Goal: Information Seeking & Learning: Learn about a topic

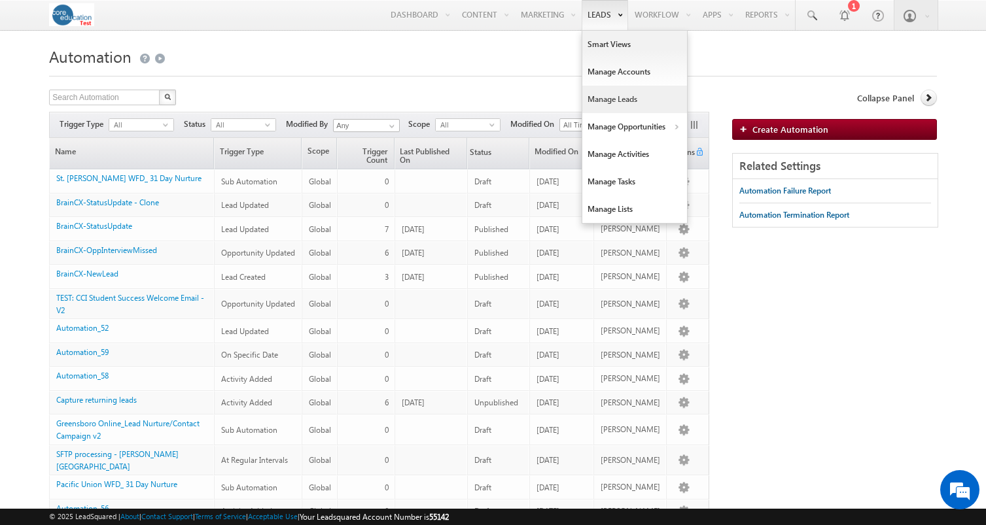
click at [598, 104] on link "Manage Leads" at bounding box center [634, 99] width 105 height 27
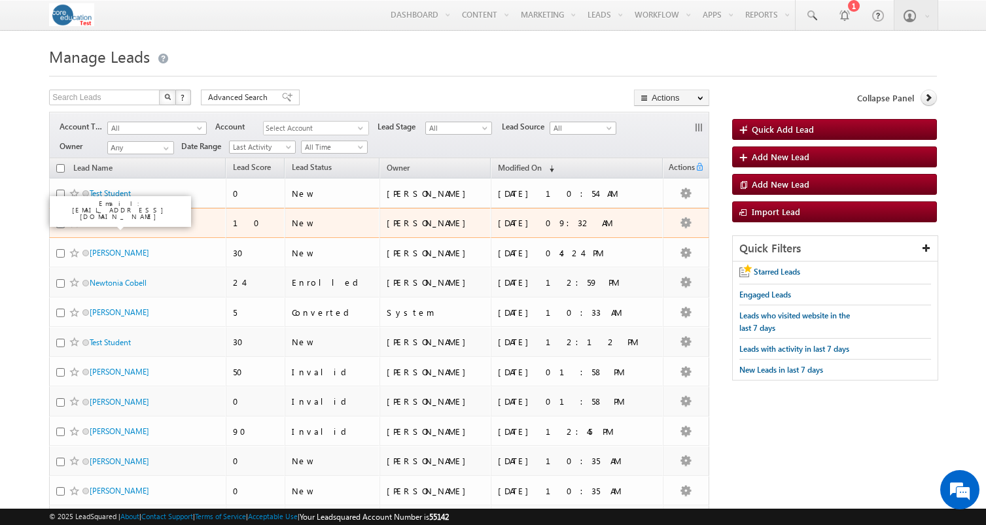
click at [105, 222] on link "Test Student" at bounding box center [110, 224] width 41 height 10
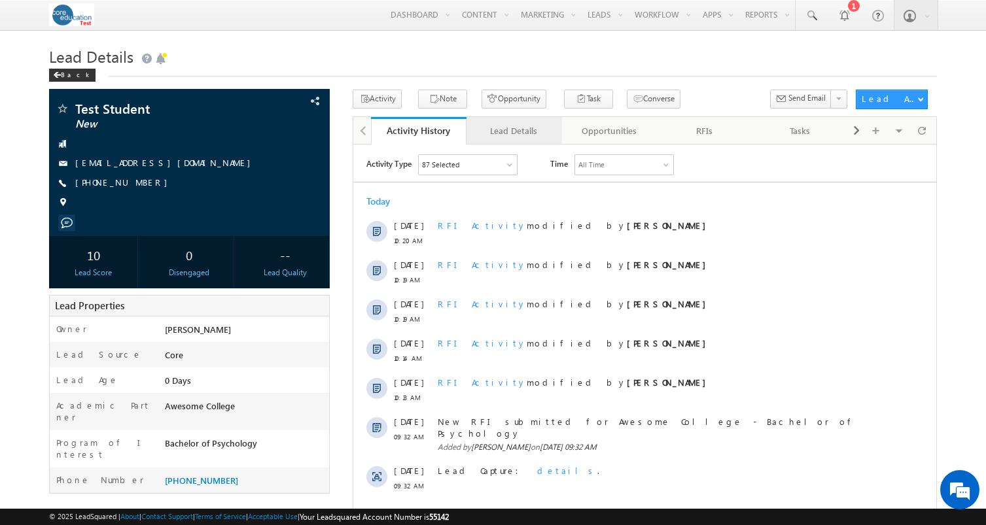
click at [482, 133] on div "Lead Details" at bounding box center [513, 131] width 73 height 16
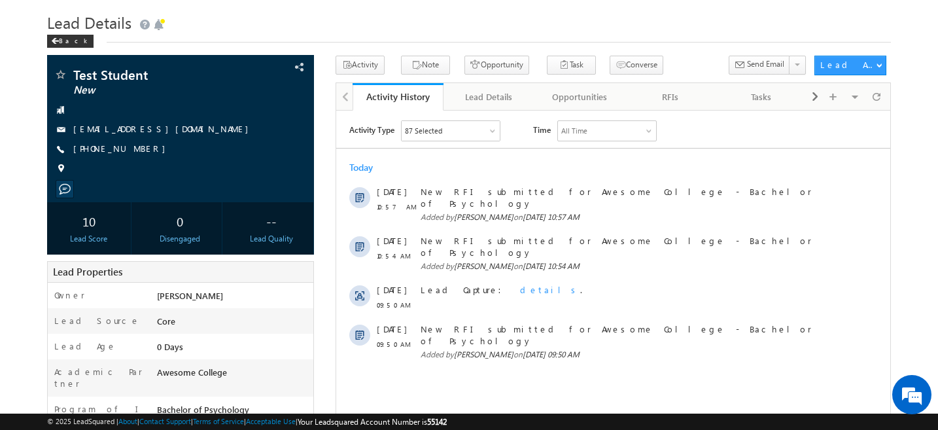
scroll to position [50, 0]
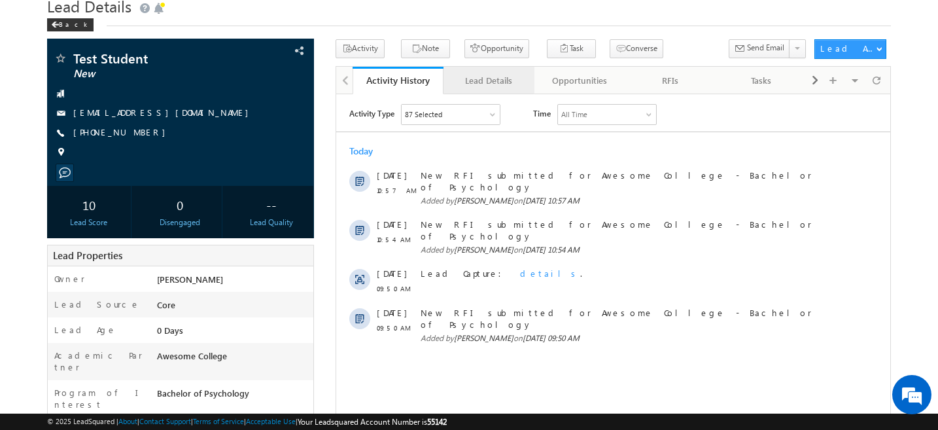
click at [476, 90] on link "Lead Details" at bounding box center [489, 80] width 91 height 27
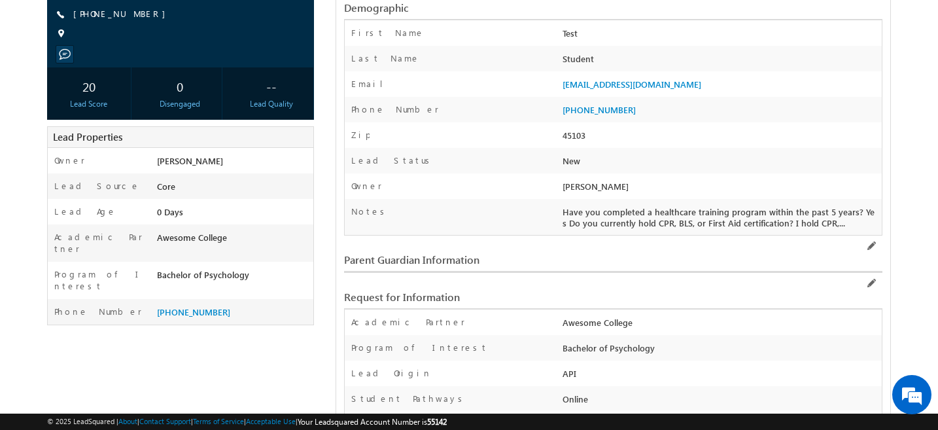
scroll to position [169, 0]
click at [829, 224] on span "Have you completed a healthcare training program within the past 5 years? Yes D…" at bounding box center [719, 216] width 312 height 22
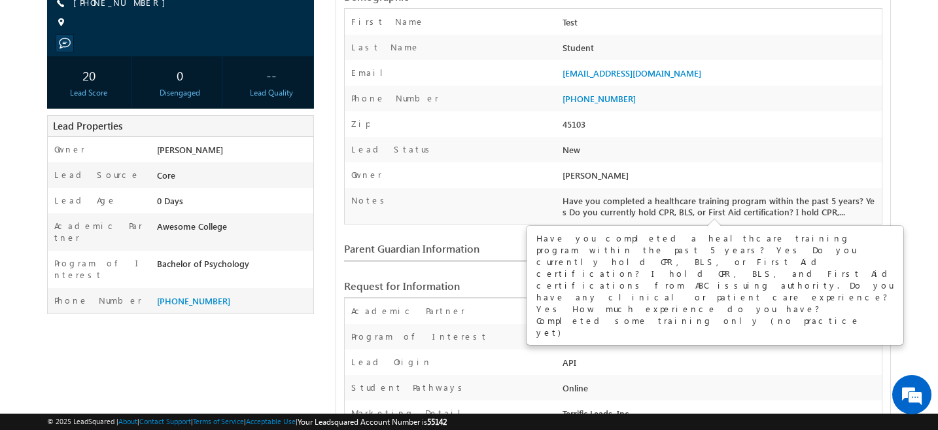
scroll to position [183, 0]
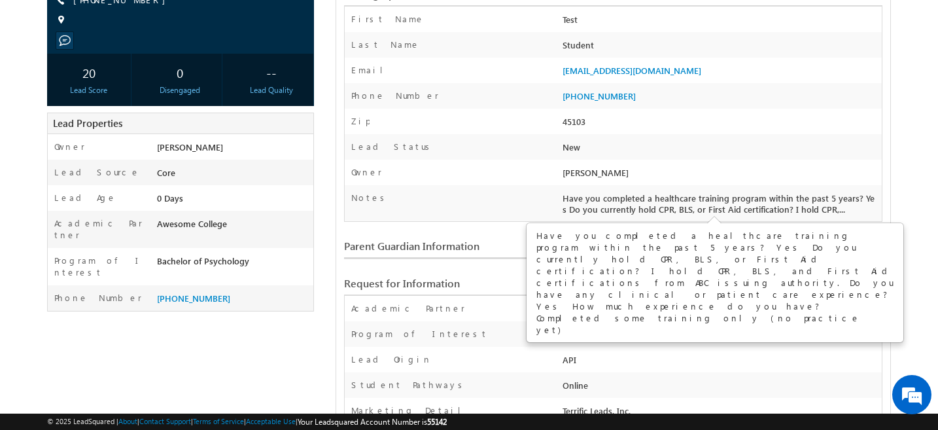
click at [532, 198] on div "Notes" at bounding box center [452, 201] width 215 height 19
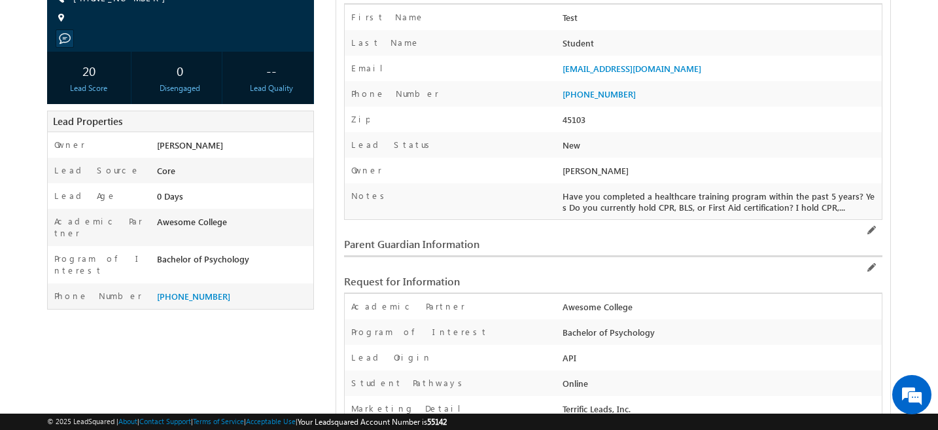
scroll to position [0, 0]
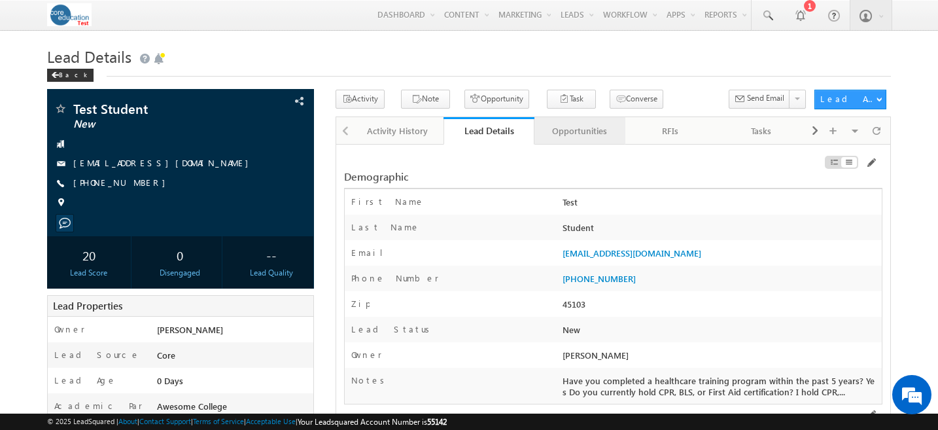
click at [565, 130] on div "Opportunities" at bounding box center [579, 131] width 69 height 16
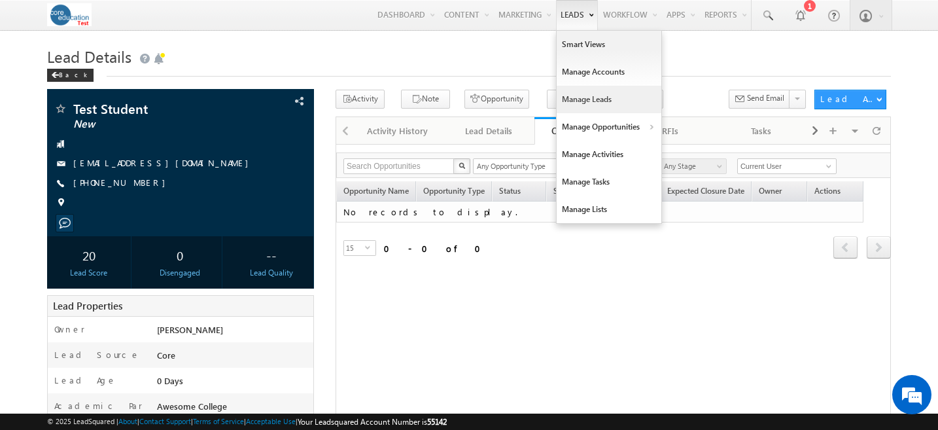
click at [571, 94] on link "Manage Leads" at bounding box center [609, 99] width 105 height 27
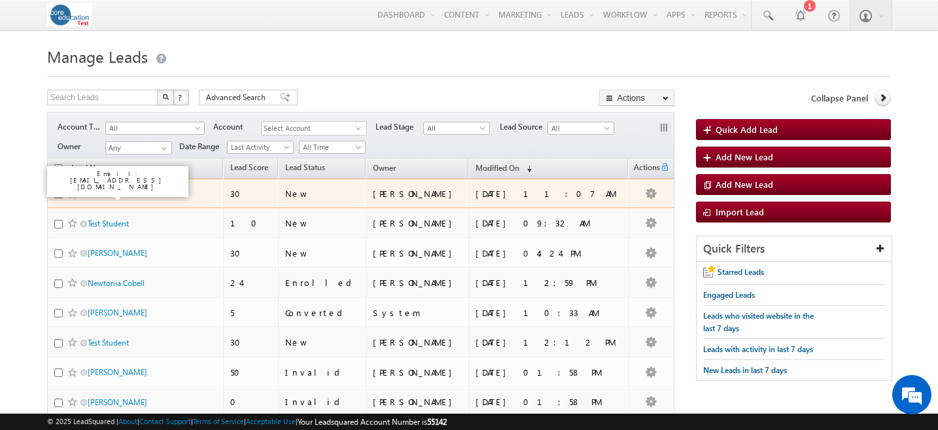
click at [107, 198] on link "Test Student" at bounding box center [108, 193] width 41 height 10
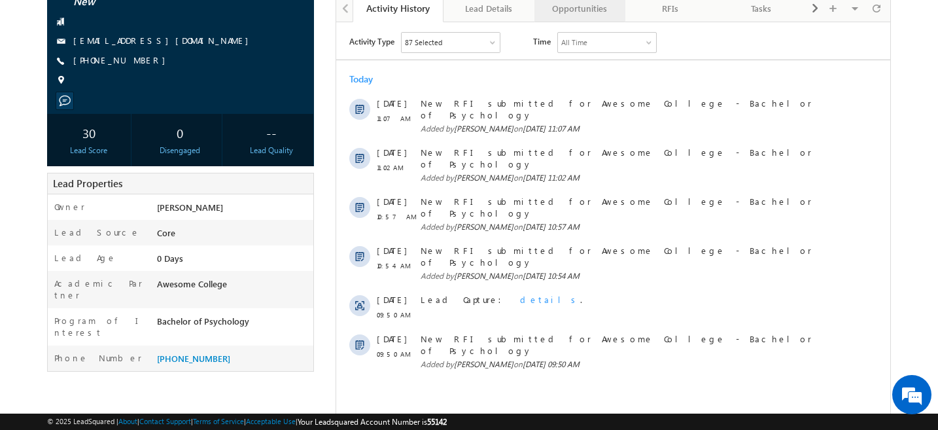
scroll to position [60, 0]
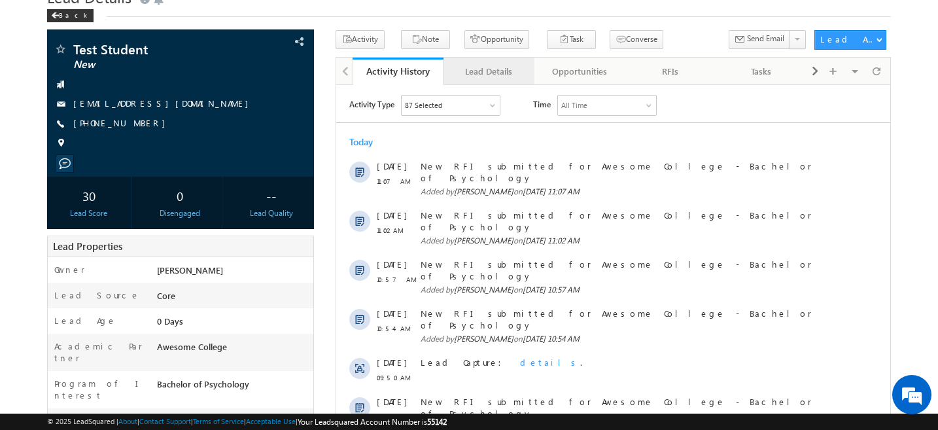
click at [484, 71] on div "Lead Details" at bounding box center [488, 71] width 69 height 16
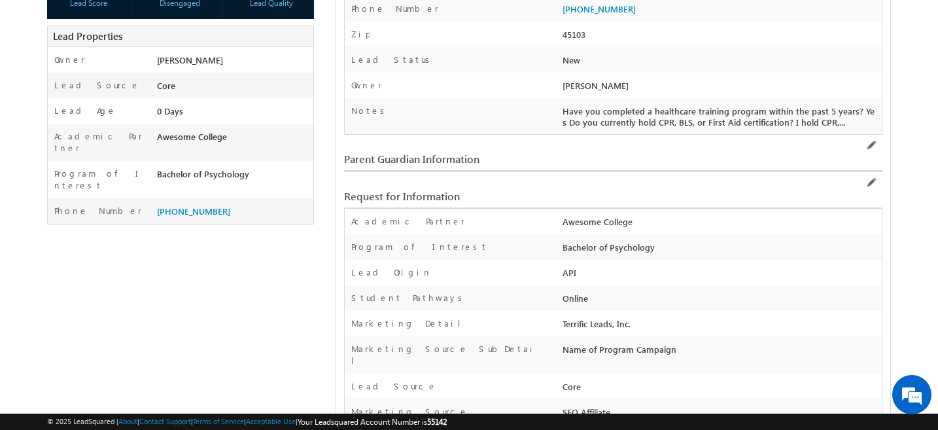
scroll to position [0, 0]
